Goal: Information Seeking & Learning: Find specific fact

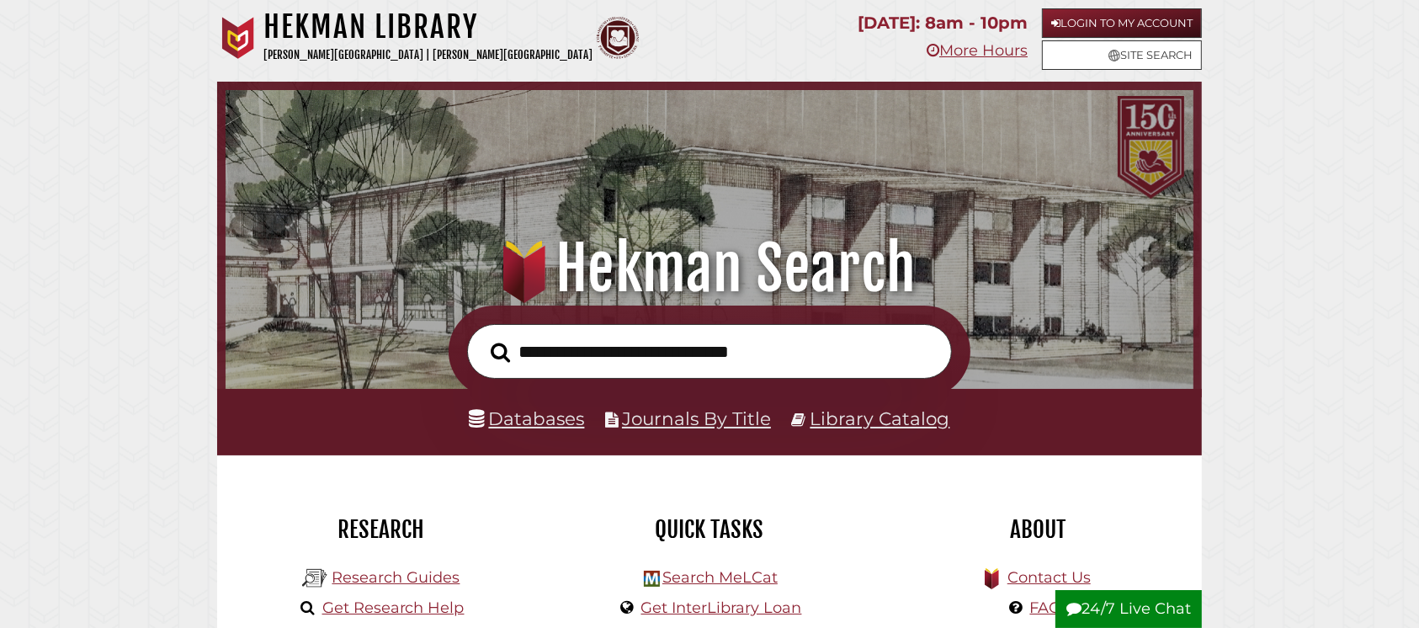
scroll to position [319, 959]
click at [1131, 19] on link "Login to My Account" at bounding box center [1122, 22] width 160 height 29
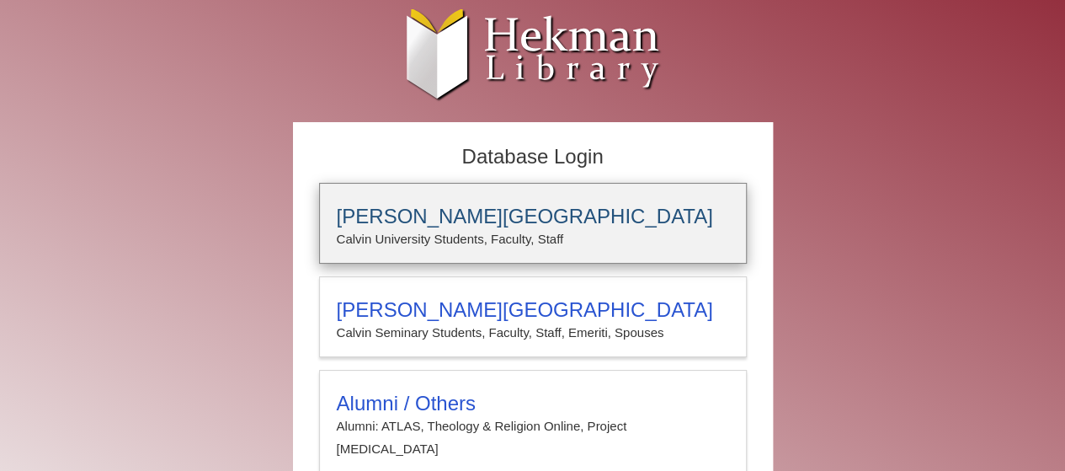
type input "**********"
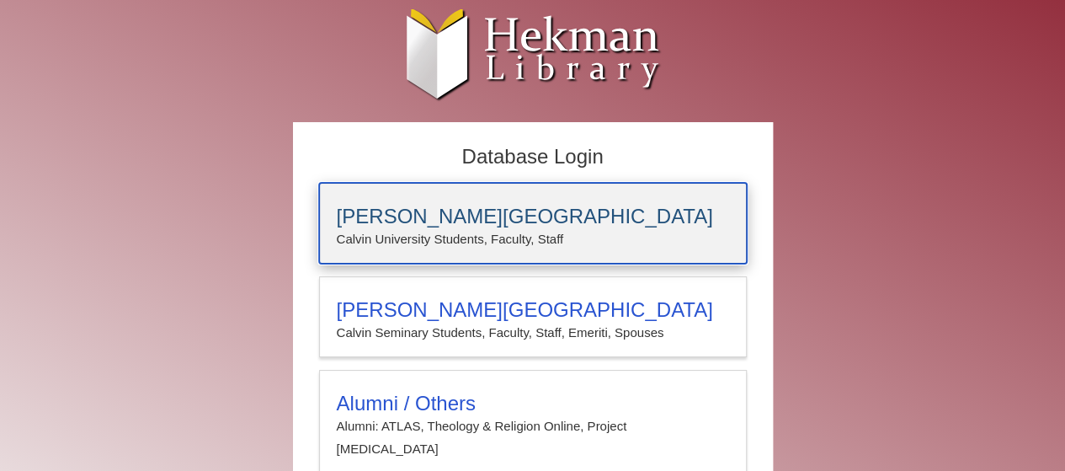
click at [430, 212] on h3 "[PERSON_NAME][GEOGRAPHIC_DATA]" at bounding box center [533, 217] width 392 height 24
